Goal: Navigation & Orientation: Find specific page/section

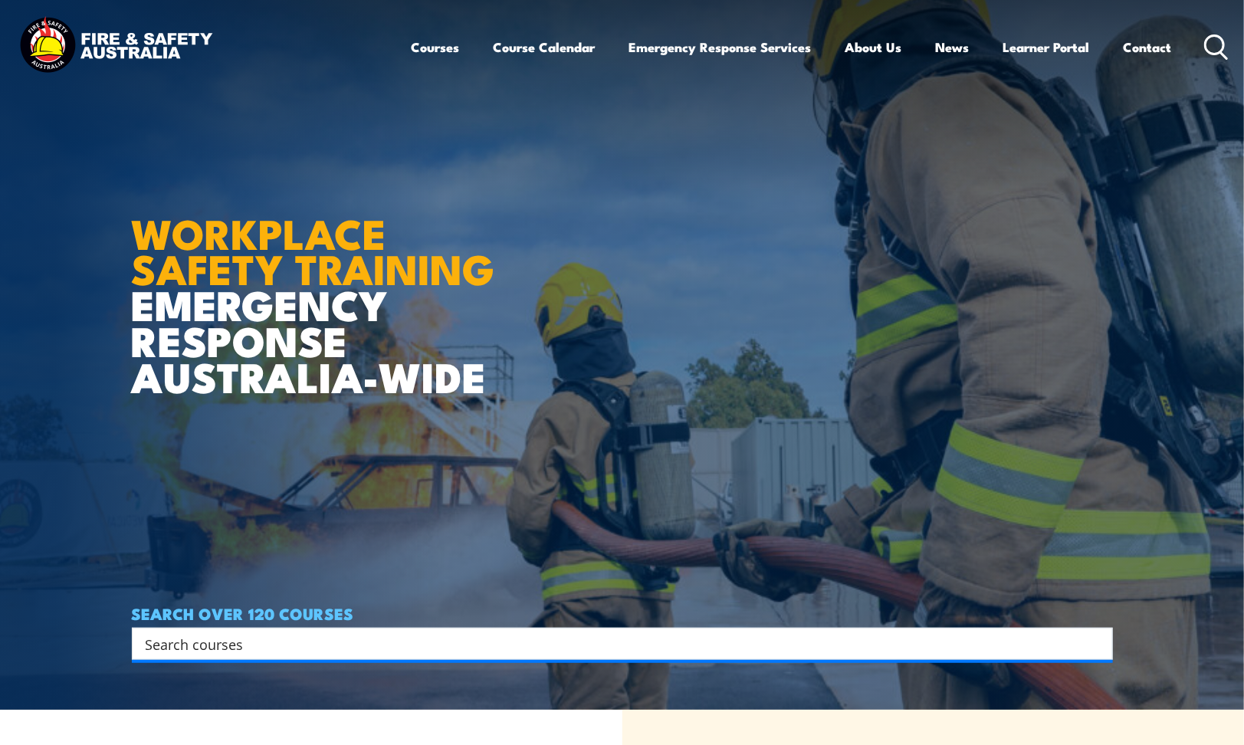
scroll to position [37, 0]
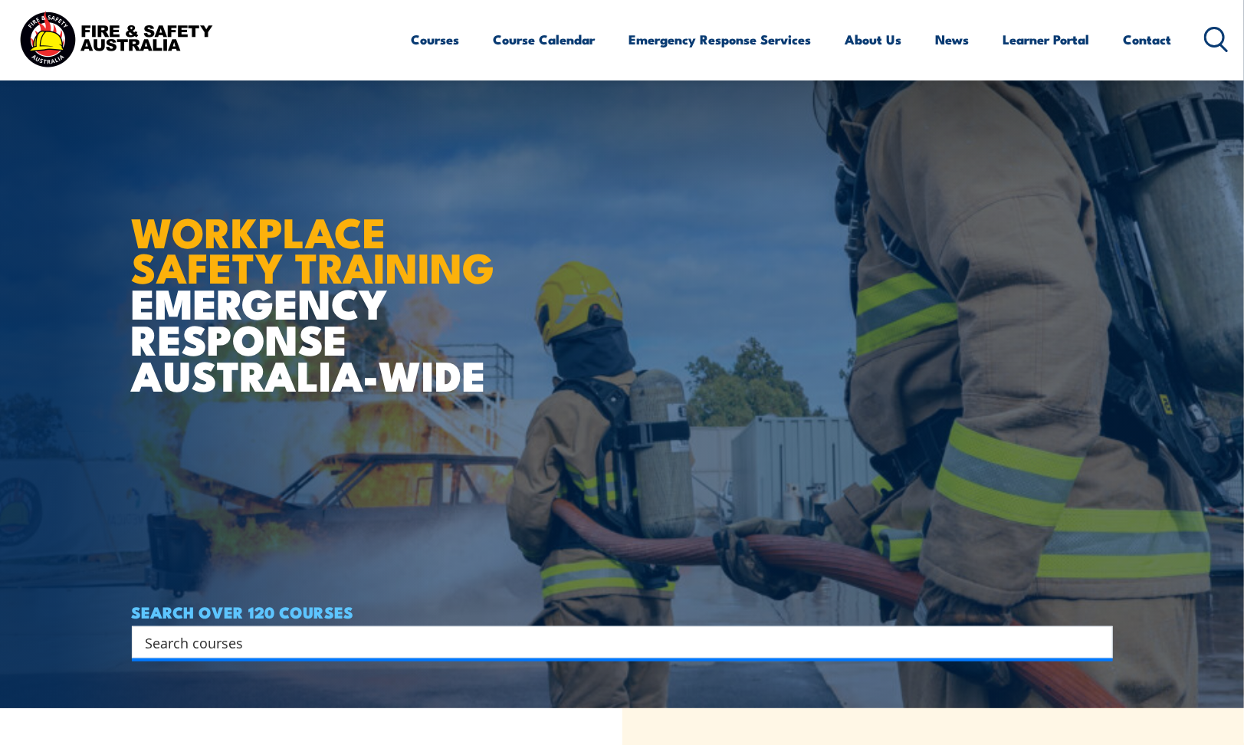
click at [154, 34] on img at bounding box center [115, 39] width 201 height 66
